Goal: Consume media (video, audio): Consume media (video, audio)

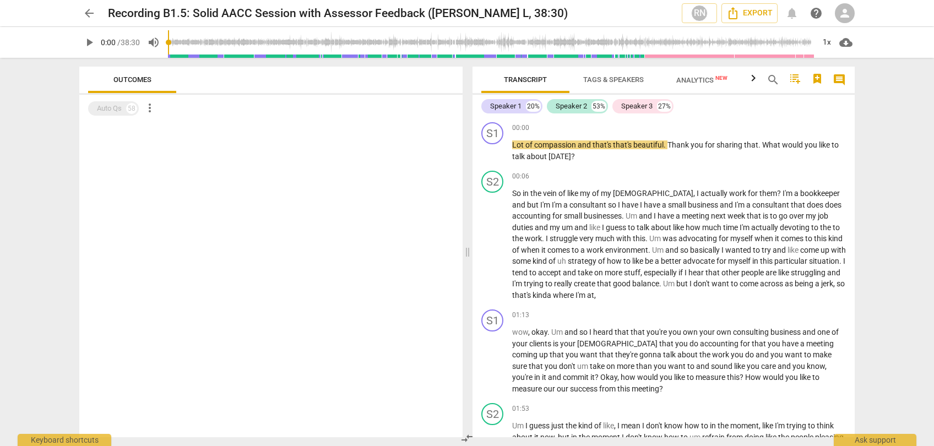
click at [93, 40] on span "play_arrow" at bounding box center [89, 42] width 13 height 13
click at [828, 41] on div "1x" at bounding box center [826, 43] width 21 height 18
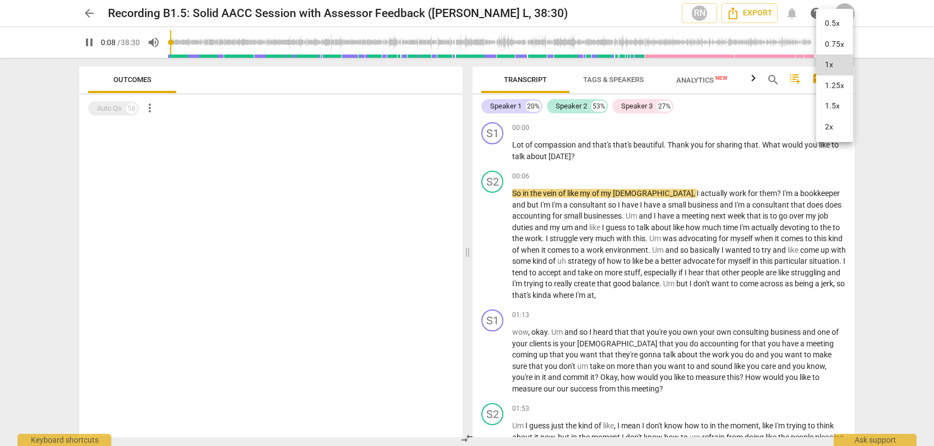
click at [844, 135] on li "2x" at bounding box center [834, 127] width 37 height 21
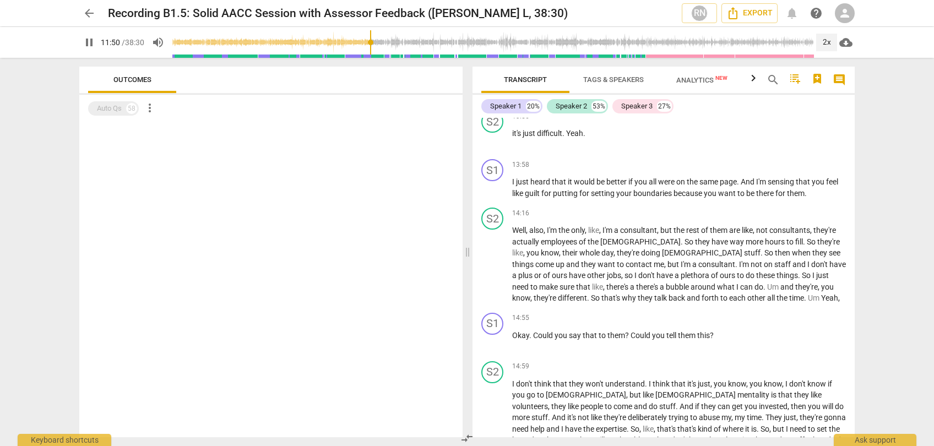
scroll to position [2441, 0]
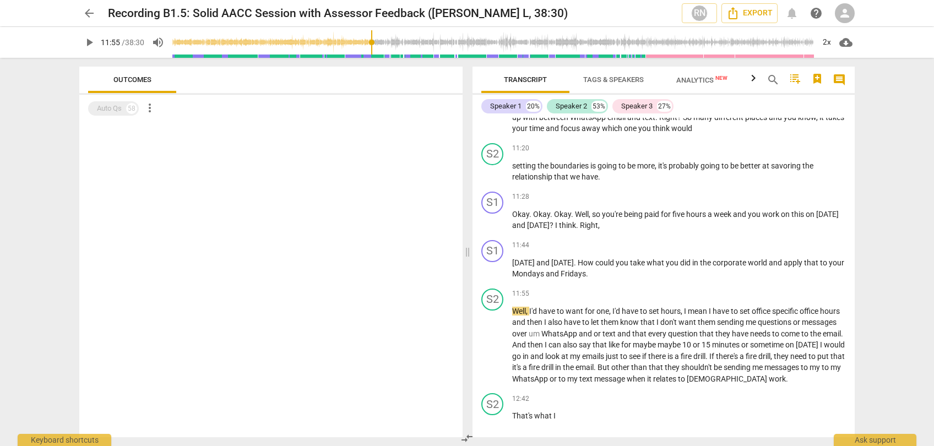
scroll to position [1775, 0]
click at [90, 43] on span "play_arrow" at bounding box center [89, 42] width 13 height 13
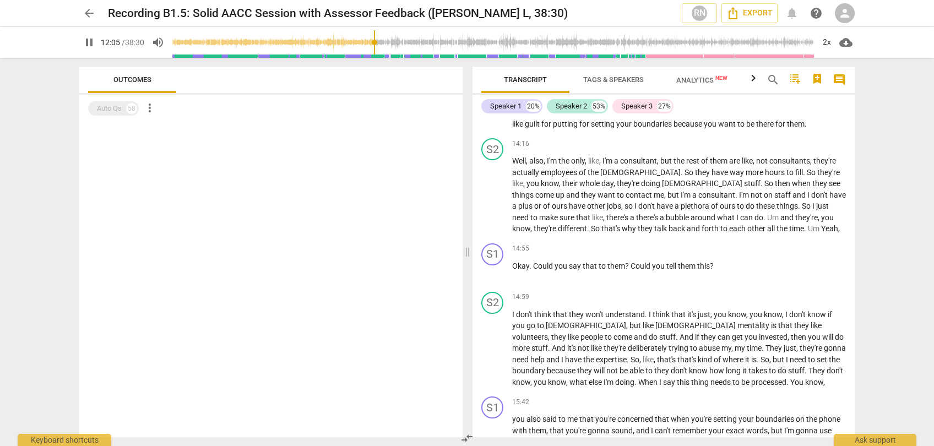
scroll to position [2516, 0]
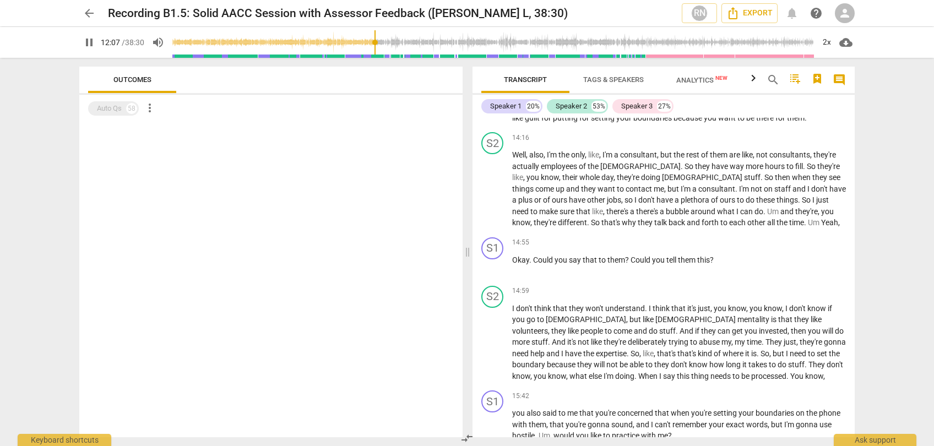
click at [91, 44] on span "pause" at bounding box center [89, 42] width 13 height 13
click at [91, 44] on span "play_arrow" at bounding box center [89, 42] width 13 height 13
type input "741"
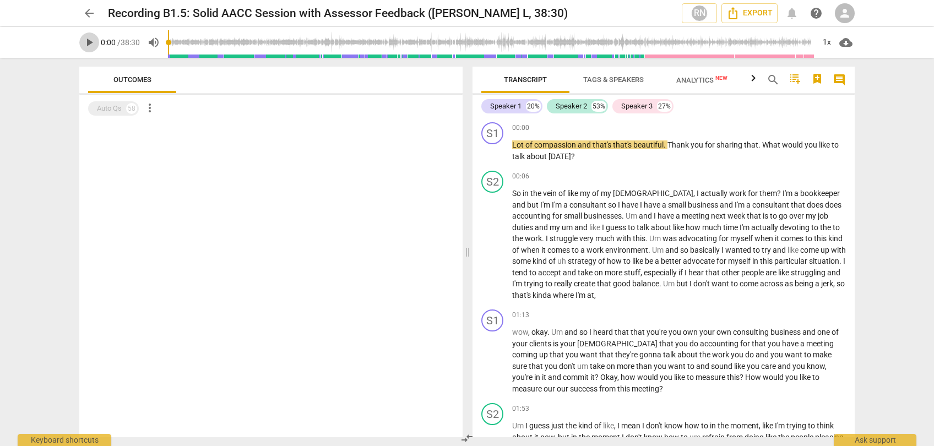
click at [90, 40] on span "play_arrow" at bounding box center [89, 42] width 13 height 13
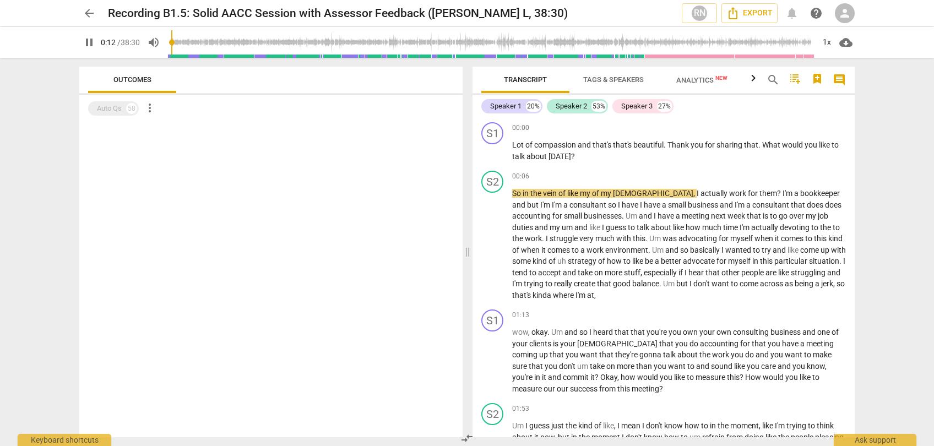
click at [92, 42] on span "pause" at bounding box center [89, 42] width 13 height 13
click at [697, 198] on span "I" at bounding box center [699, 193] width 4 height 9
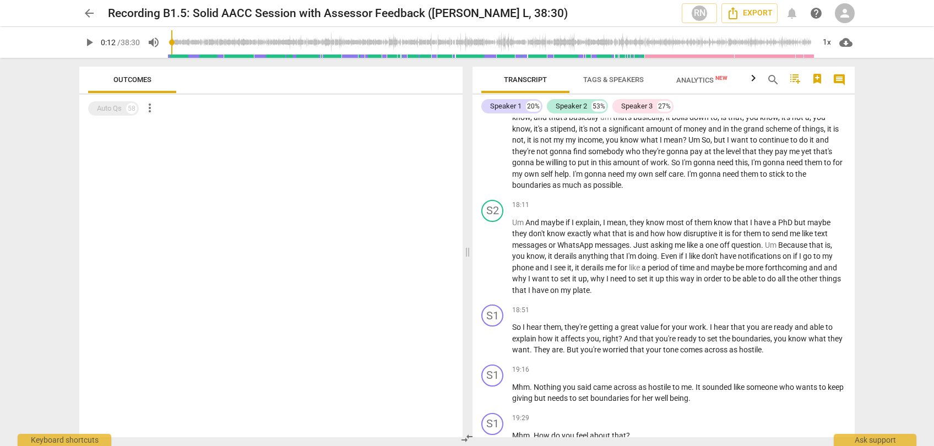
scroll to position [3494, 0]
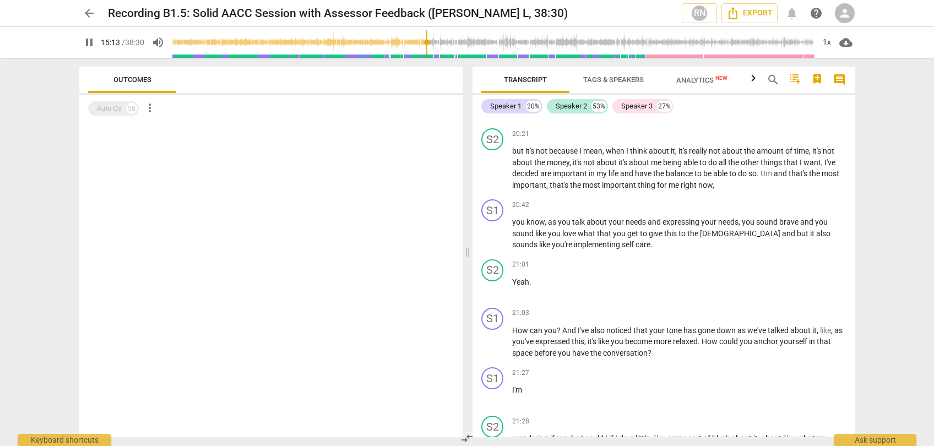
scroll to position [3583, 0]
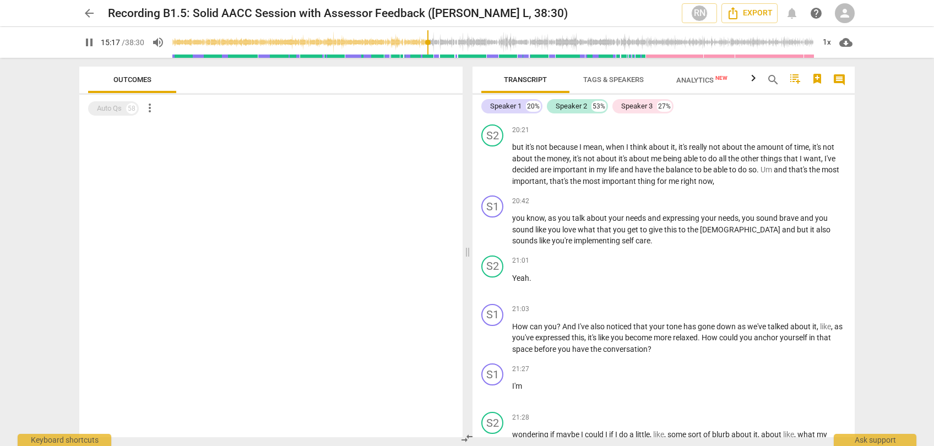
type input "918"
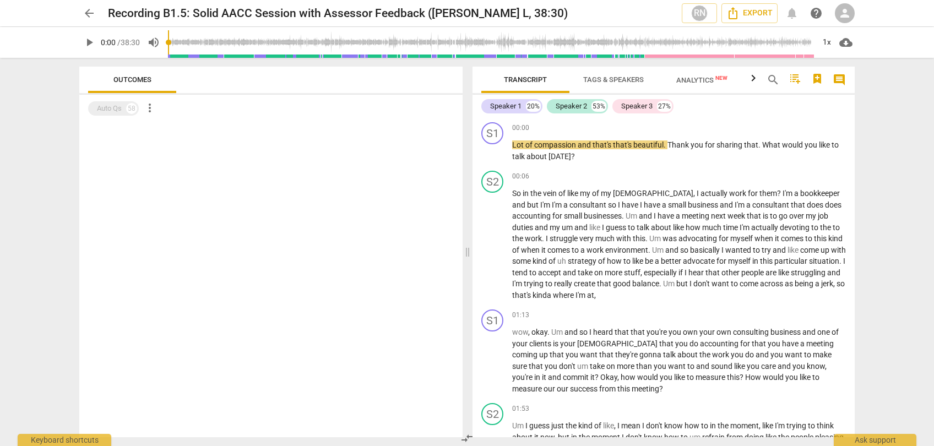
click at [86, 44] on span "play_arrow" at bounding box center [89, 42] width 13 height 13
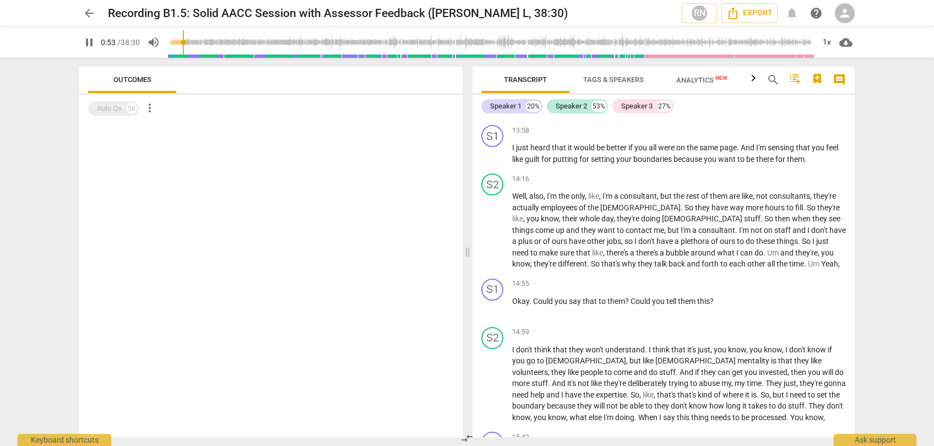
scroll to position [2476, 0]
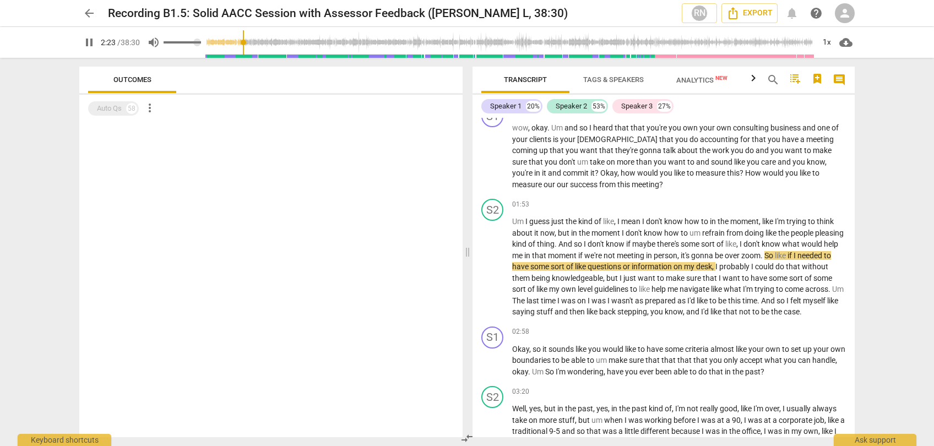
type input "143"
click at [160, 42] on span "volume_up" at bounding box center [153, 42] width 13 height 13
type input "0"
type input "144"
click at [160, 42] on span "volume_off" at bounding box center [153, 42] width 13 height 13
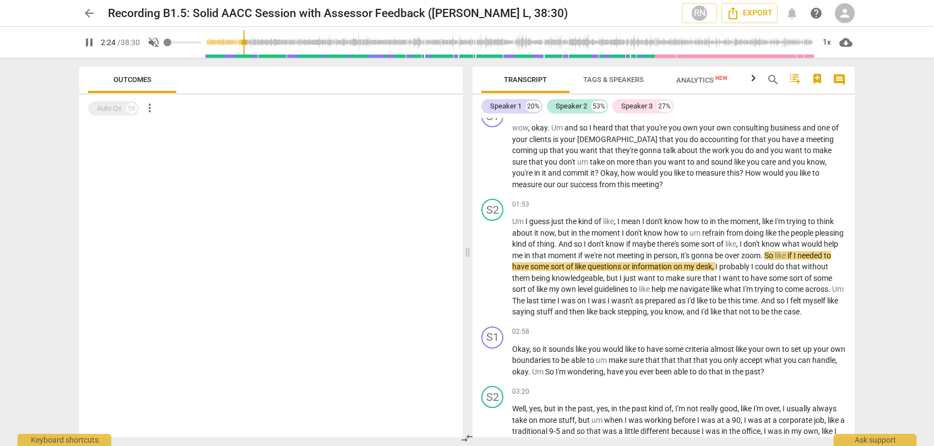
type input "1"
type input "146"
type input "0.99"
type input "146"
type input "0.95"
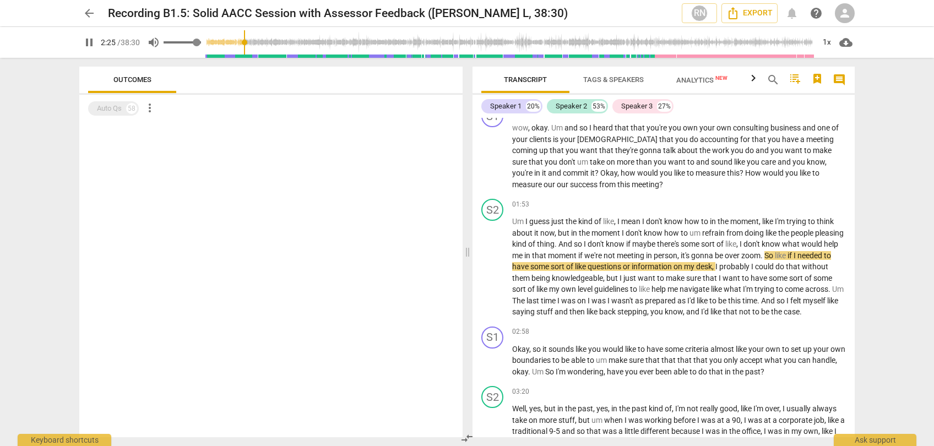
type input "146"
type input "0.87"
type input "146"
type input "0.78"
type input "146"
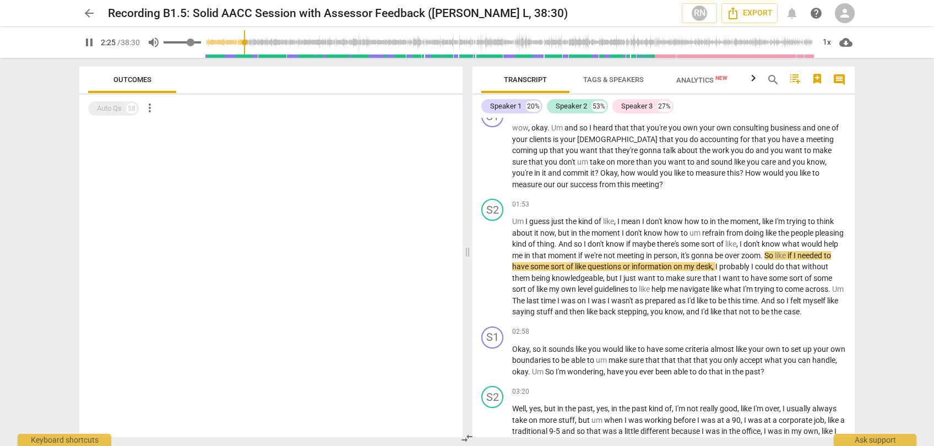
type input "0.68"
type input "146"
type input "0.58"
type input "146"
type input "0.53"
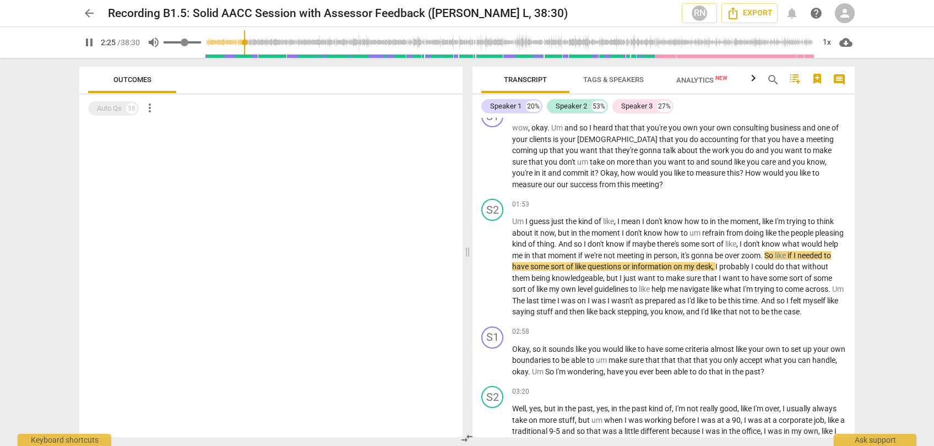
type input "146"
type input "0.48"
type input "146"
type input "0.42"
type input "146"
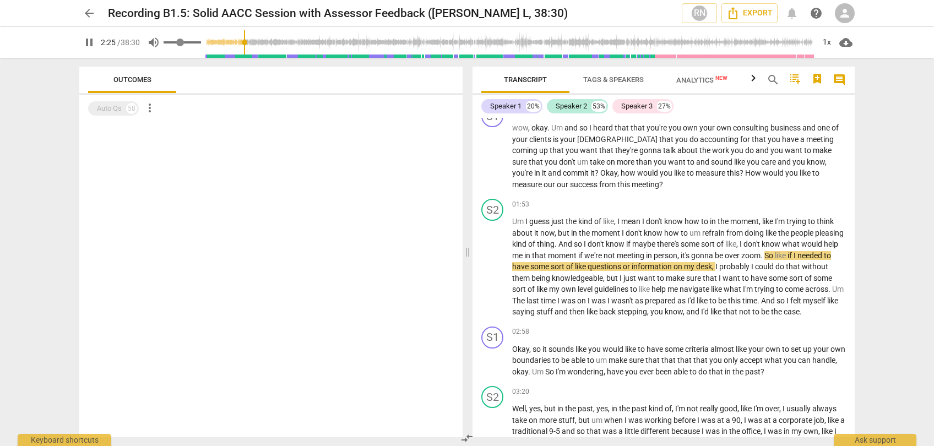
type input "0.36"
type input "146"
type input "0.32"
type input "146"
type input "0.29"
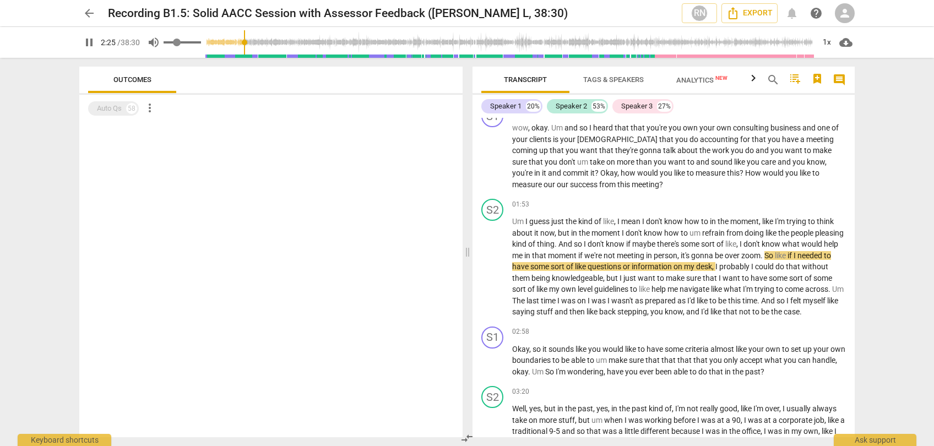
type input "146"
type input "0.27"
type input "146"
type input "0.25"
type input "146"
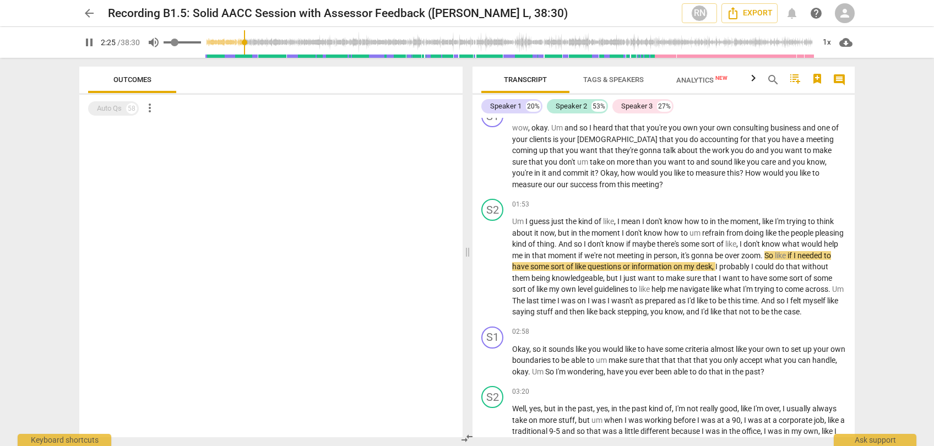
type input "0.24"
type input "146"
type input "0.23"
type input "146"
type input "0.19"
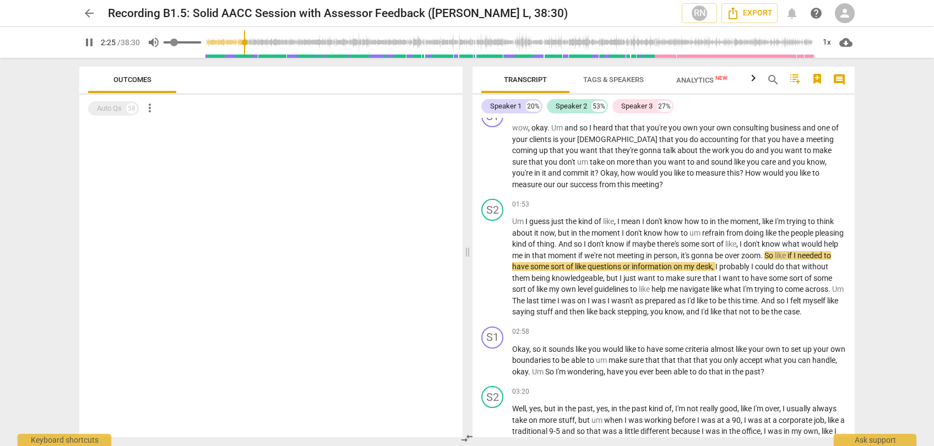
type input "146"
type input "0.18"
type input "146"
type input "0.16"
type input "146"
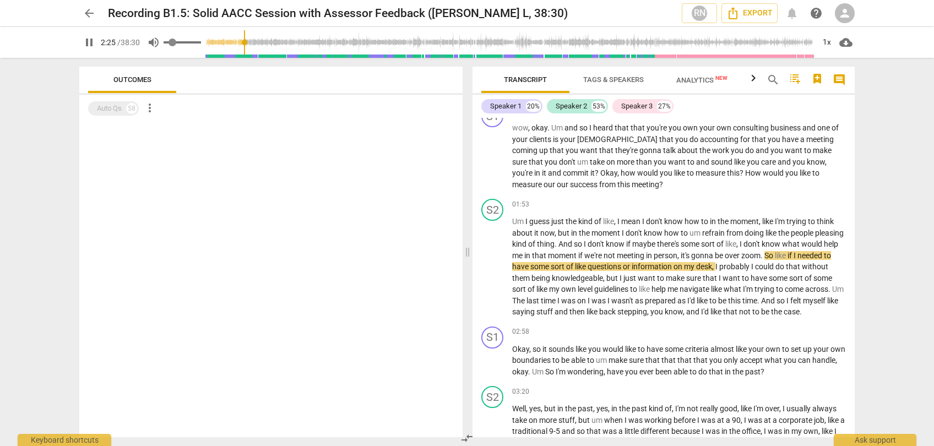
type input "0.15"
type input "146"
type input "0.13"
type input "146"
type input "0.11"
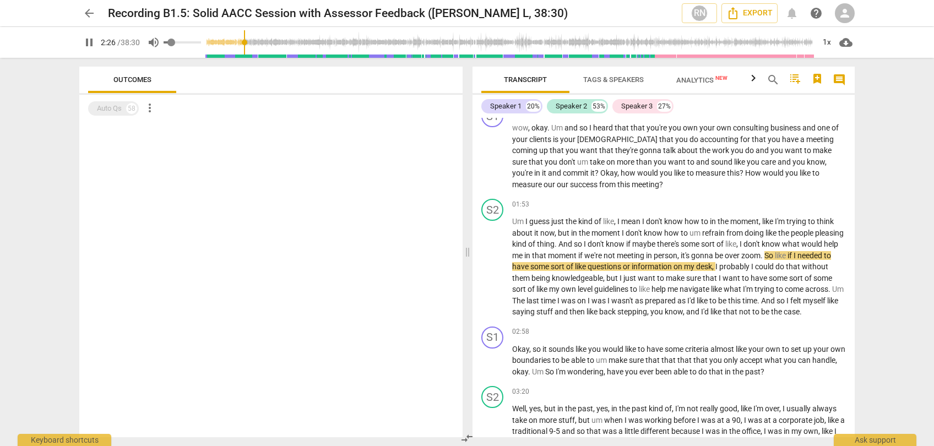
type input "146"
type input "0.09"
type input "146"
type input "0.07"
type input "146"
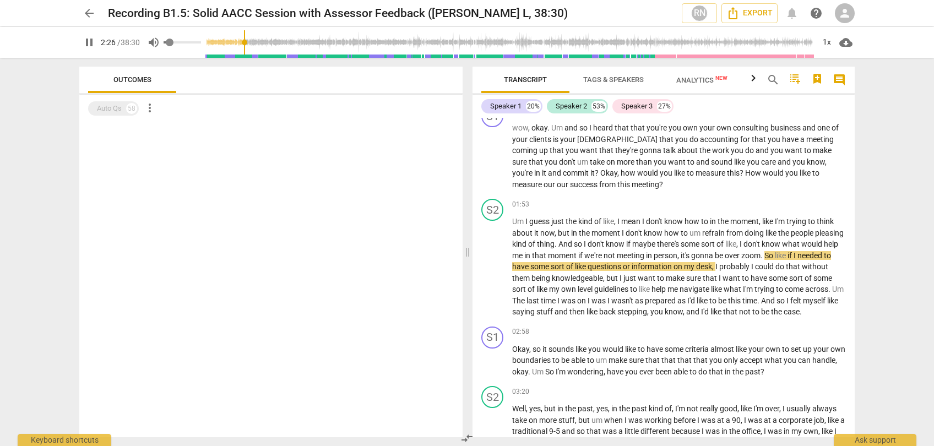
type input "0.06"
type input "146"
type input "0.04"
type input "146"
type input "0.02"
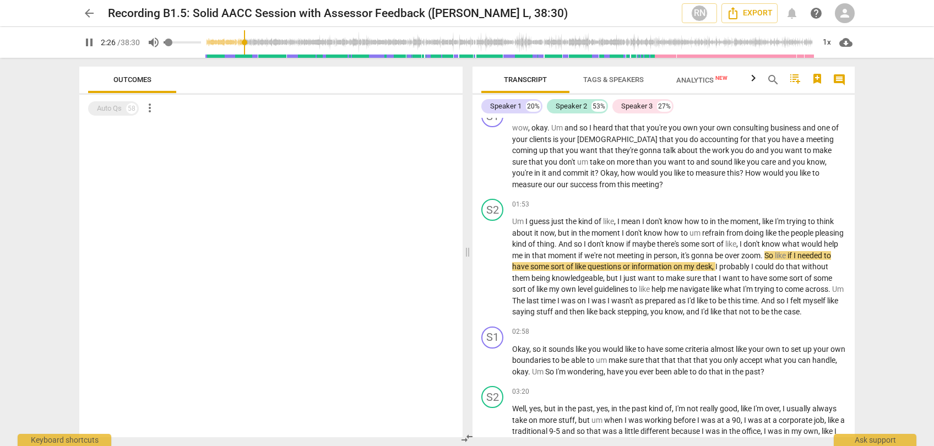
type input "146"
type input "0"
type input "147"
type input "0.07"
type input "147"
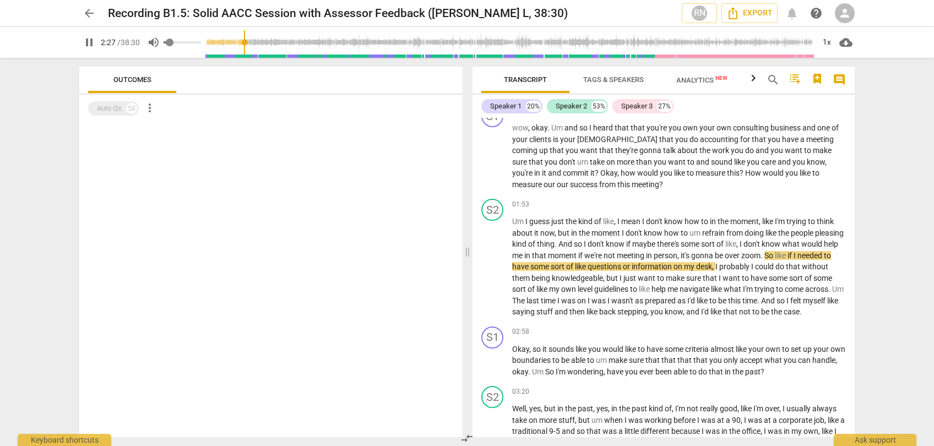
type input "0.2"
type input "147"
type input "0.26"
type input "147"
type input "0.35"
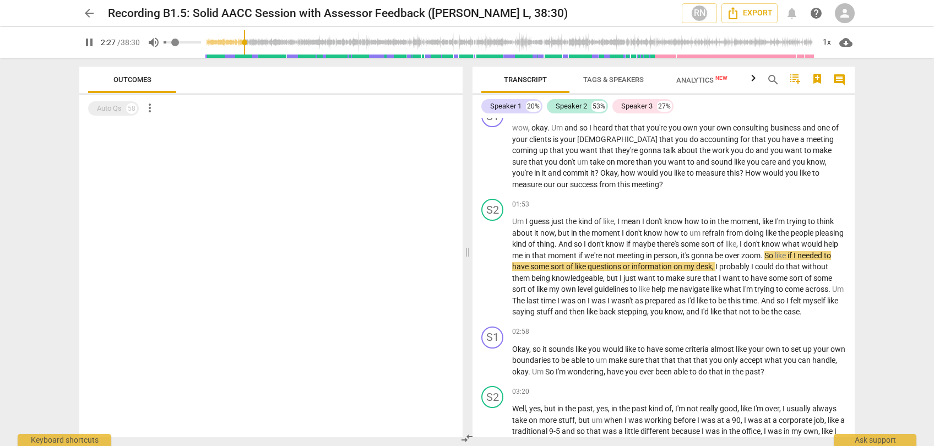
type input "147"
type input "0.54"
type input "147"
type input "0.64"
type input "147"
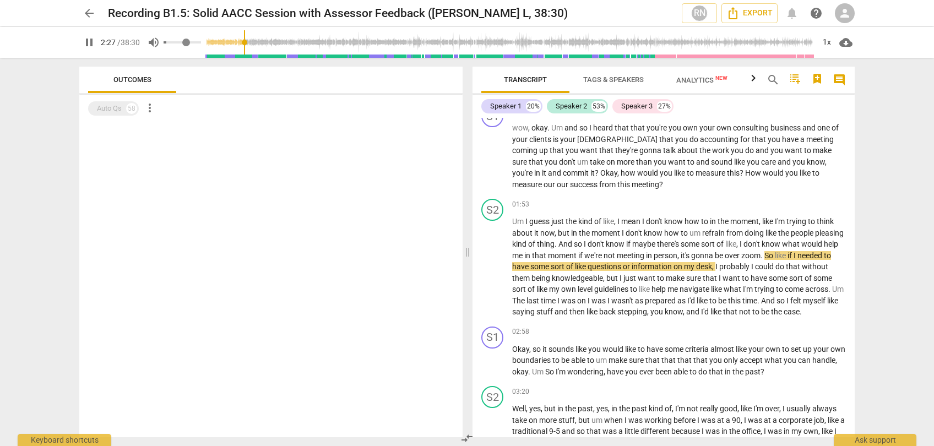
type input "0.75"
type input "147"
type input "0.85"
type input "147"
type input "0.94"
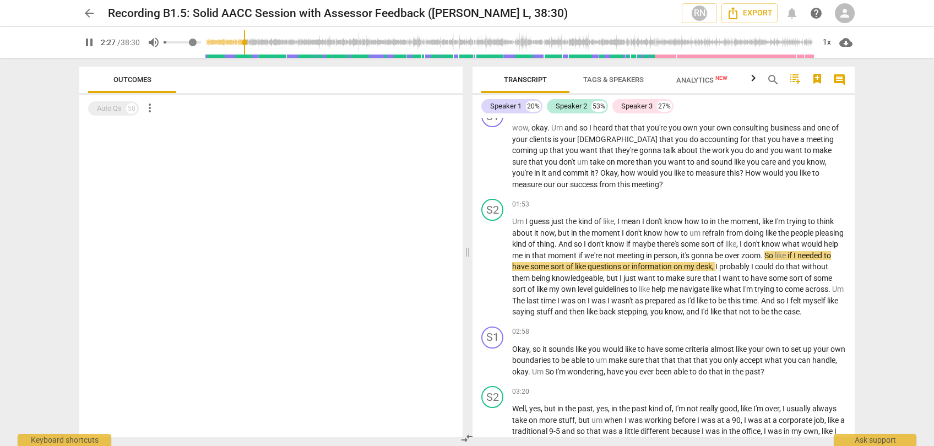
type input "147"
type input "1"
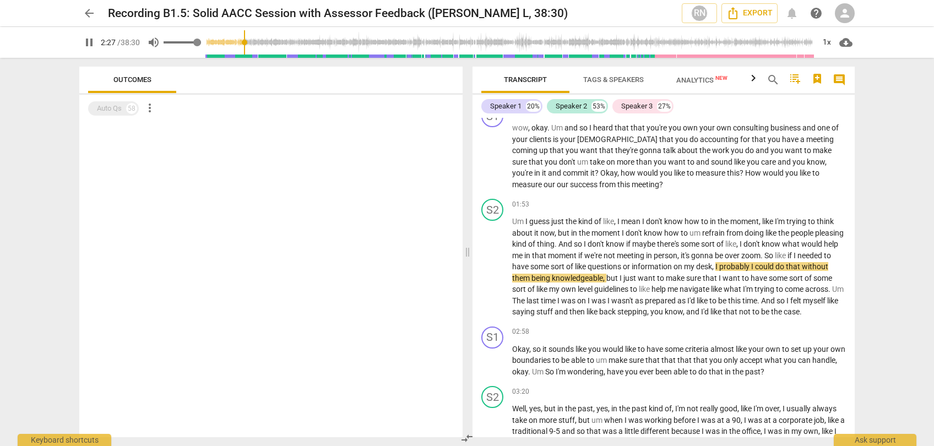
type input "148"
type input "0.97"
type input "148"
type input "0.94"
type input "148"
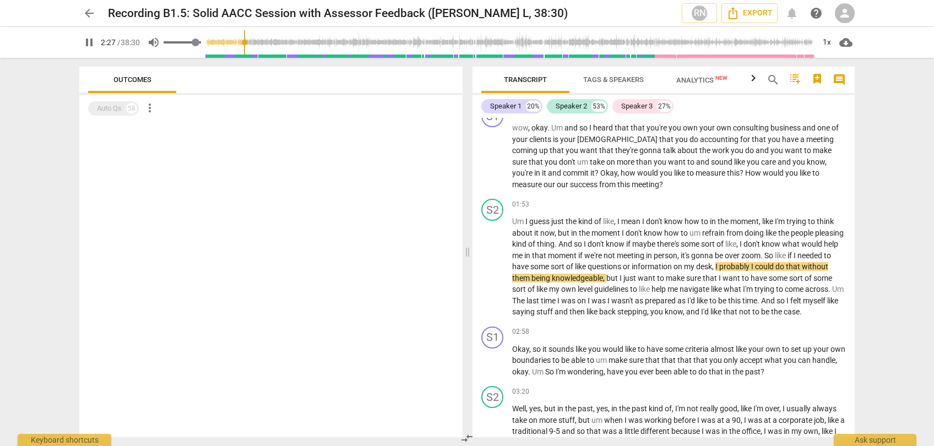
type input "0.9"
type input "148"
type input "0.87"
type input "148"
type input "0.85"
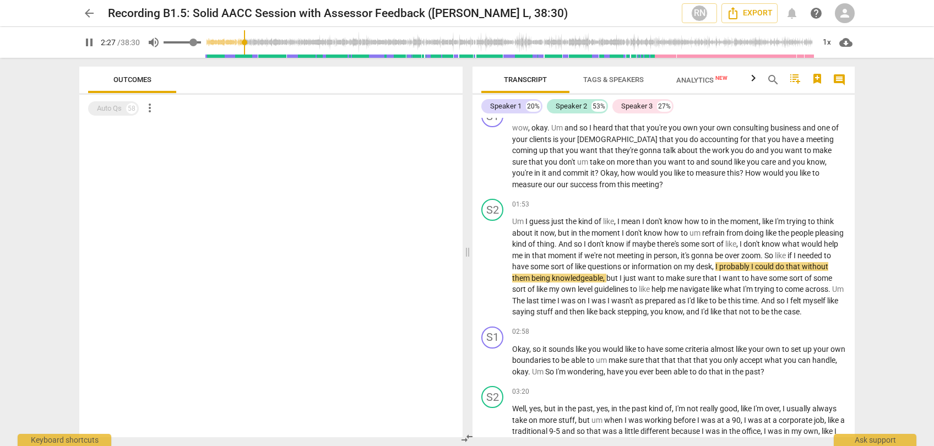
type input "148"
type input "0.83"
type input "148"
type input "0.78"
type input "148"
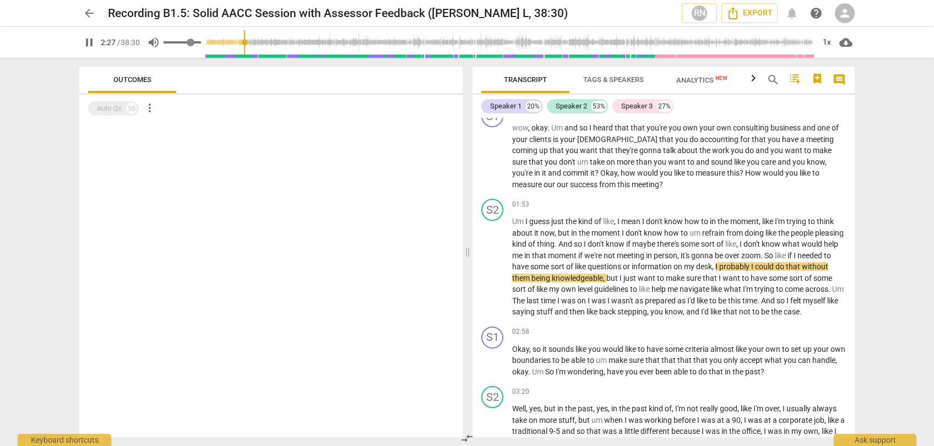
type input "0.75"
type input "148"
type input "0.73"
type input "148"
type input "0.72"
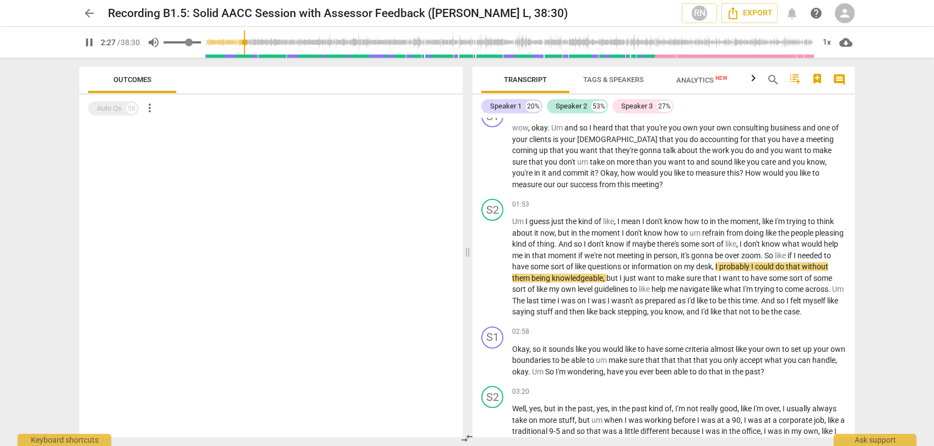
type input "148"
type input "0.71"
type input "148"
type input "0.7"
type input "148"
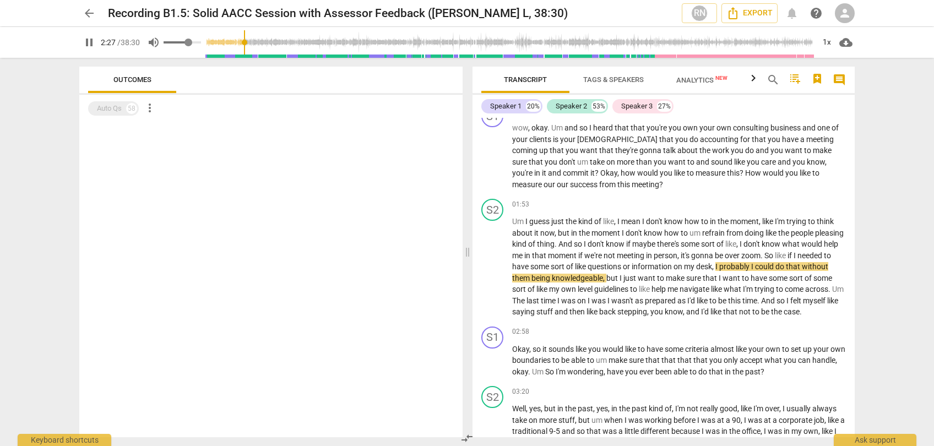
type input "0.69"
type input "148"
type input "0.67"
type input "148"
type input "0.66"
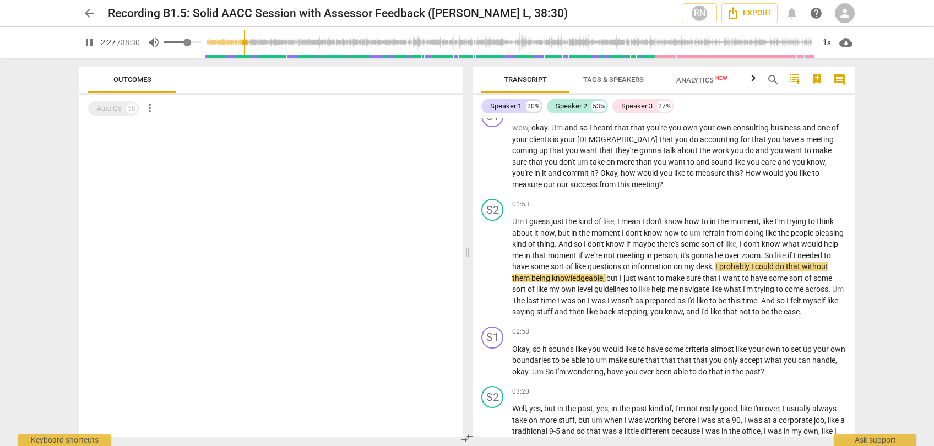
type input "148"
type input "0.64"
type input "148"
type input "0.63"
type input "148"
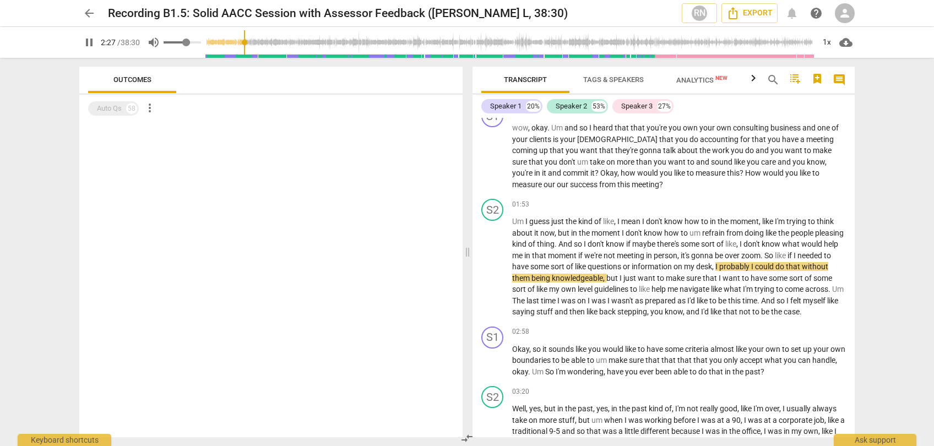
type input "0.62"
type input "148"
type input "0.6"
type input "148"
type input "0.59"
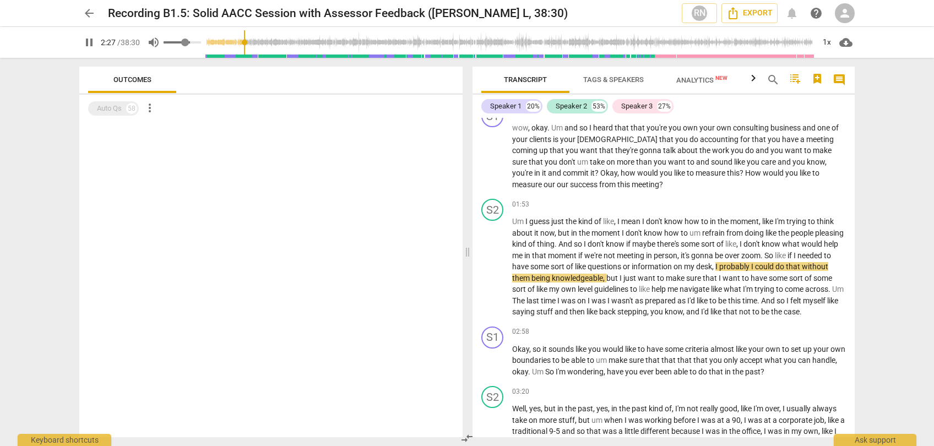
type input "148"
type input "0.57"
type input "148"
type input "0.55"
type input "148"
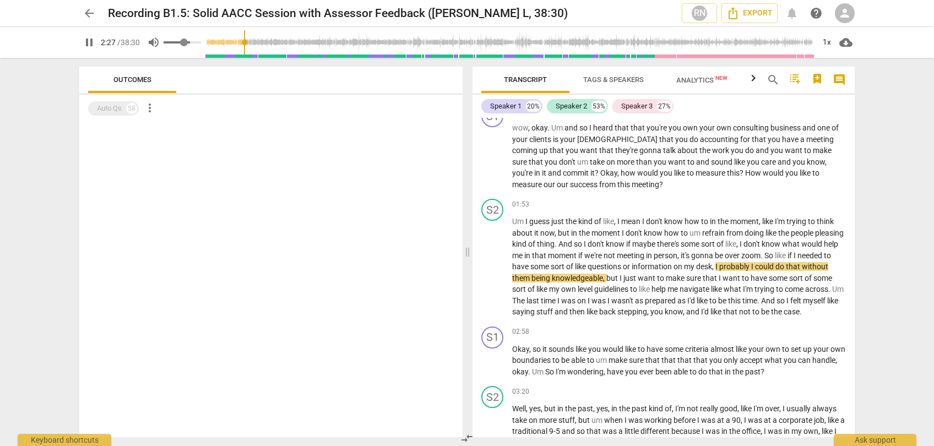
type input "0.54"
type input "148"
type input "0.52"
type input "148"
type input "0.51"
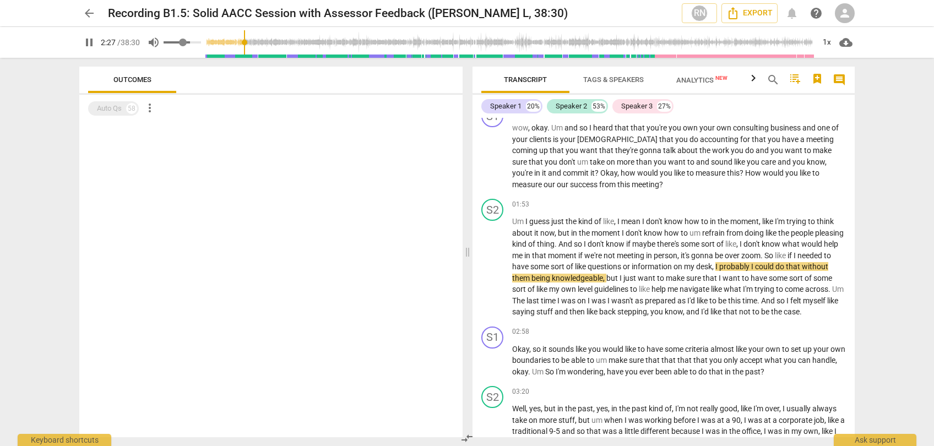
type input "148"
type input "0.5"
type input "148"
type input "0.49"
type input "148"
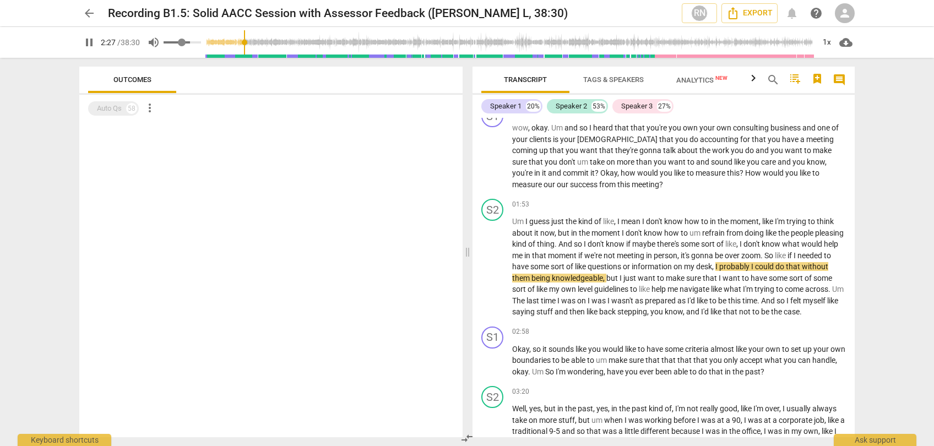
type input "0.48"
type input "148"
type input "0.47"
type input "148"
type input "0.46"
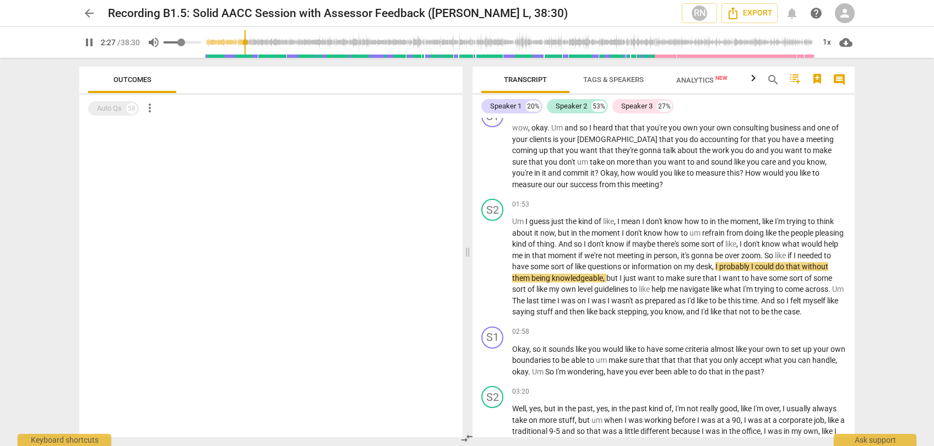
type input "148"
type input "0.45"
type input "148"
drag, startPoint x: 210, startPoint y: 41, endPoint x: 193, endPoint y: 45, distance: 18.0
type input "0.45"
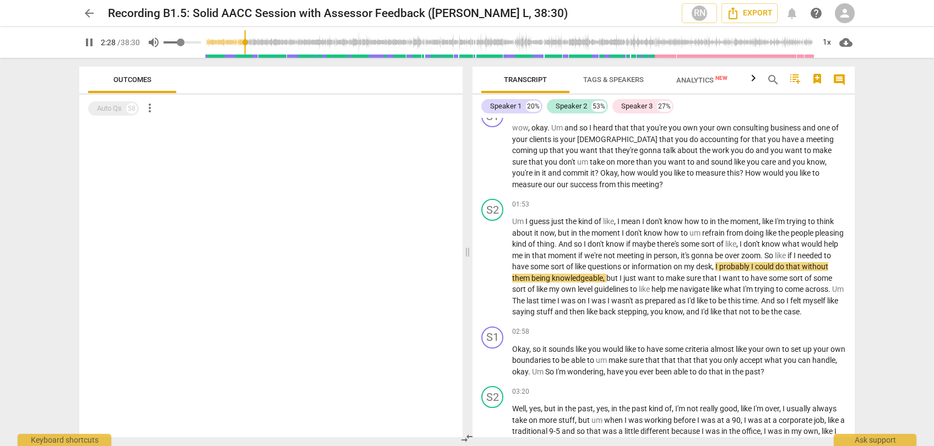
click at [193, 44] on input "range" at bounding box center [182, 42] width 37 height 2
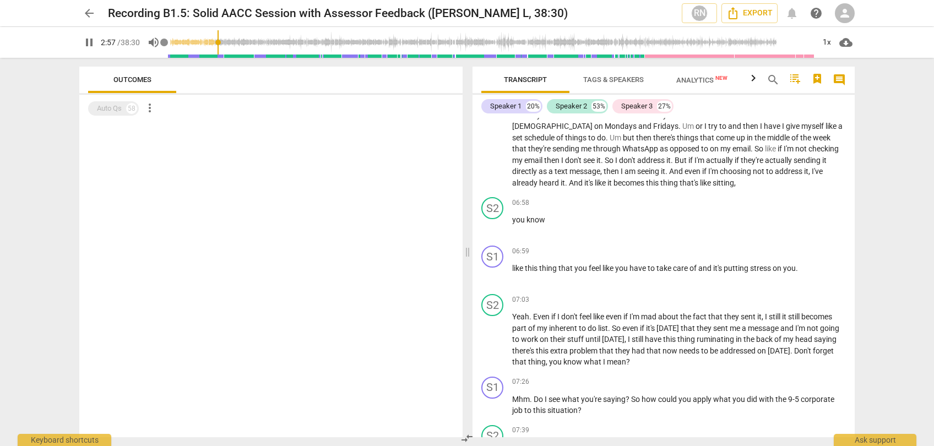
scroll to position [908, 0]
type input "181"
